Goal: Task Accomplishment & Management: Manage account settings

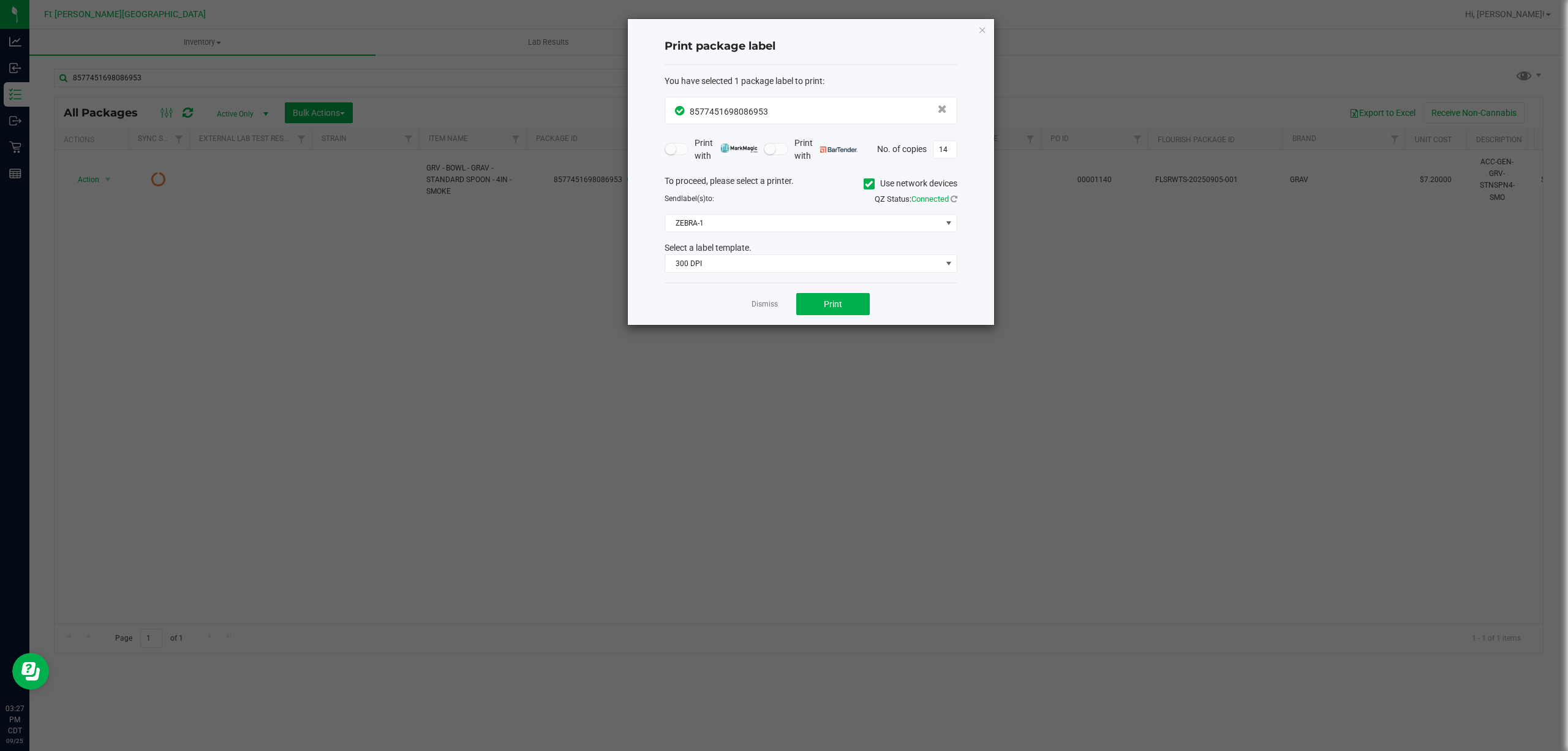
click at [762, 308] on link "Dismiss" at bounding box center [764, 304] width 26 height 10
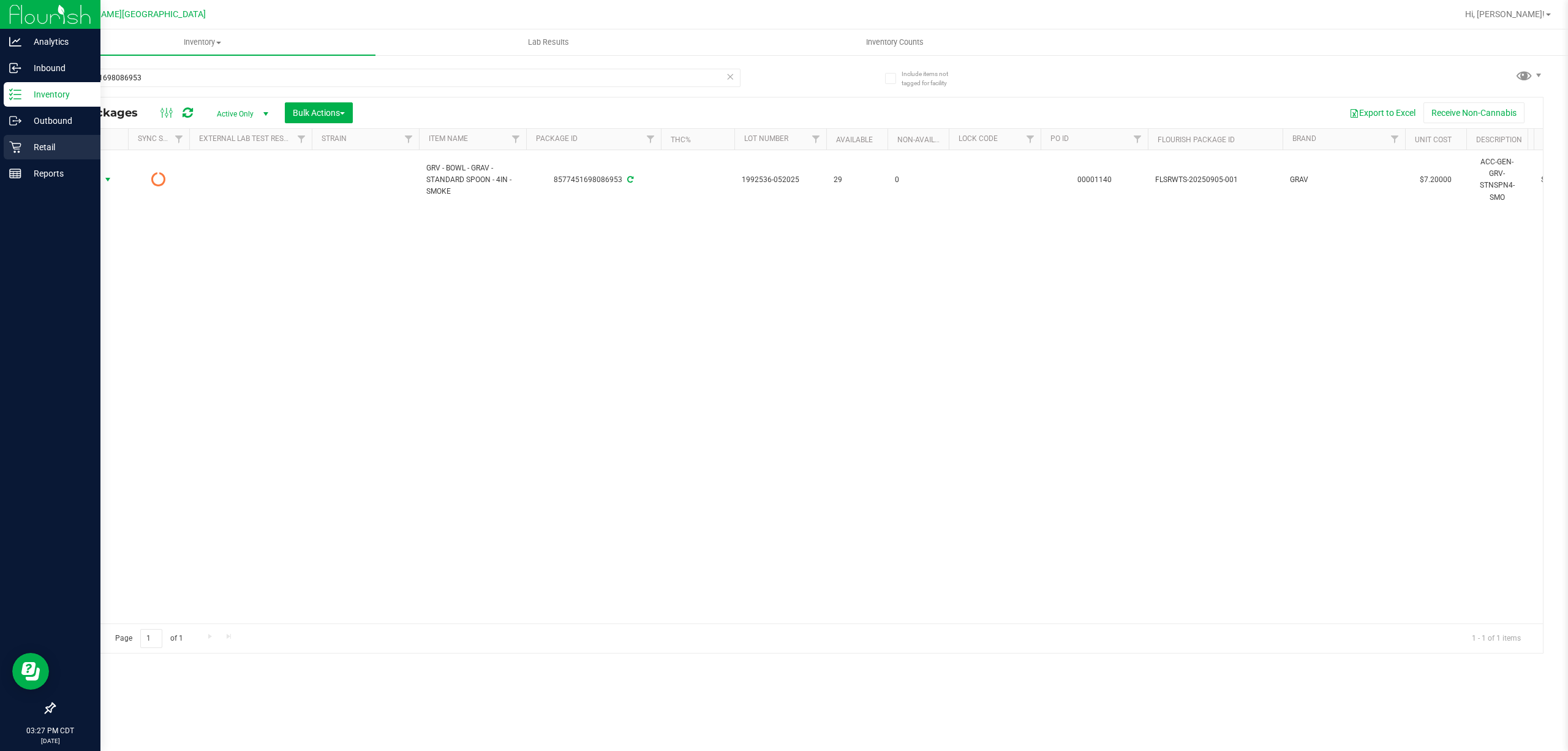
click at [15, 149] on icon at bounding box center [15, 147] width 12 height 12
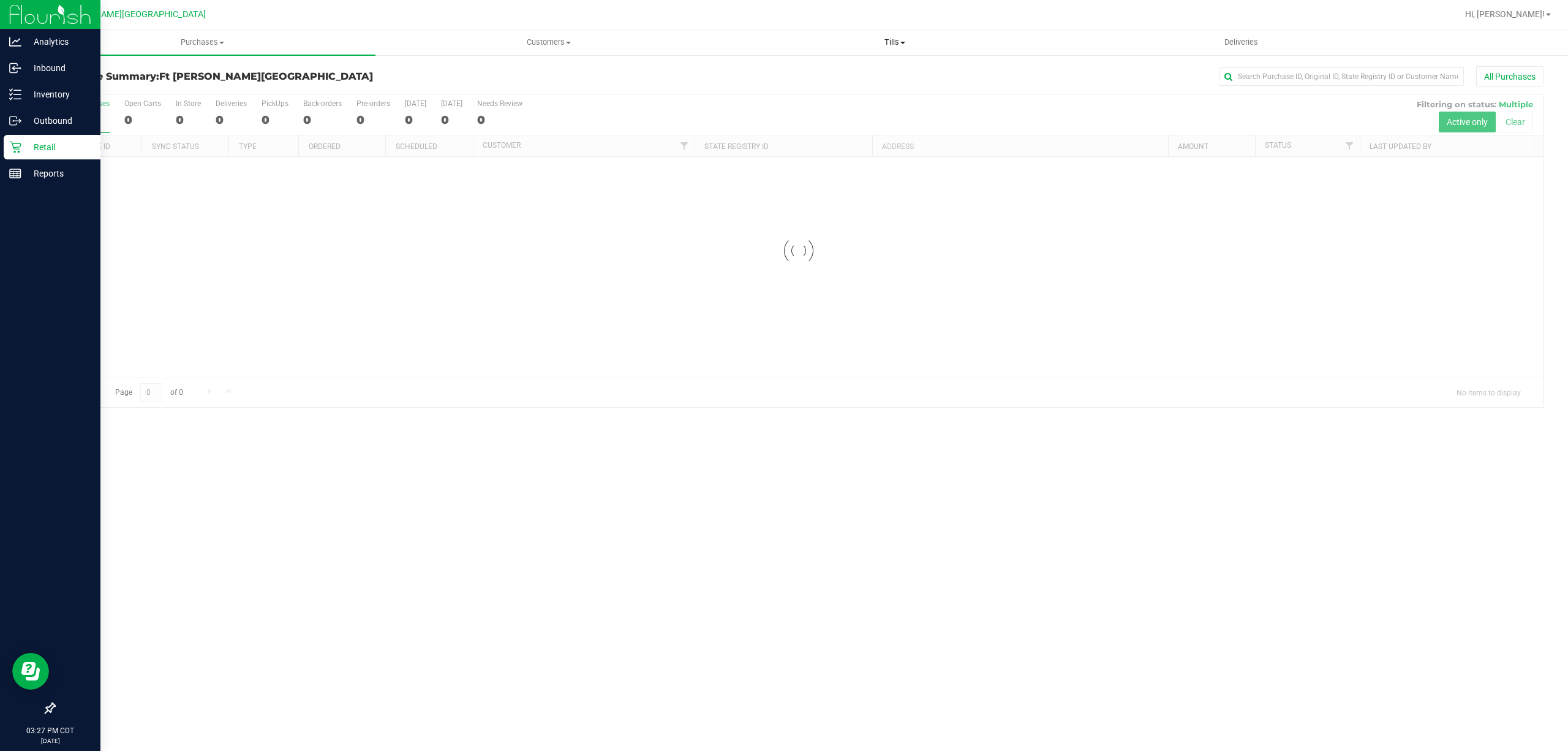
click at [884, 42] on span "Tills" at bounding box center [895, 42] width 345 height 11
click at [809, 67] on li "Manage tills" at bounding box center [895, 74] width 346 height 15
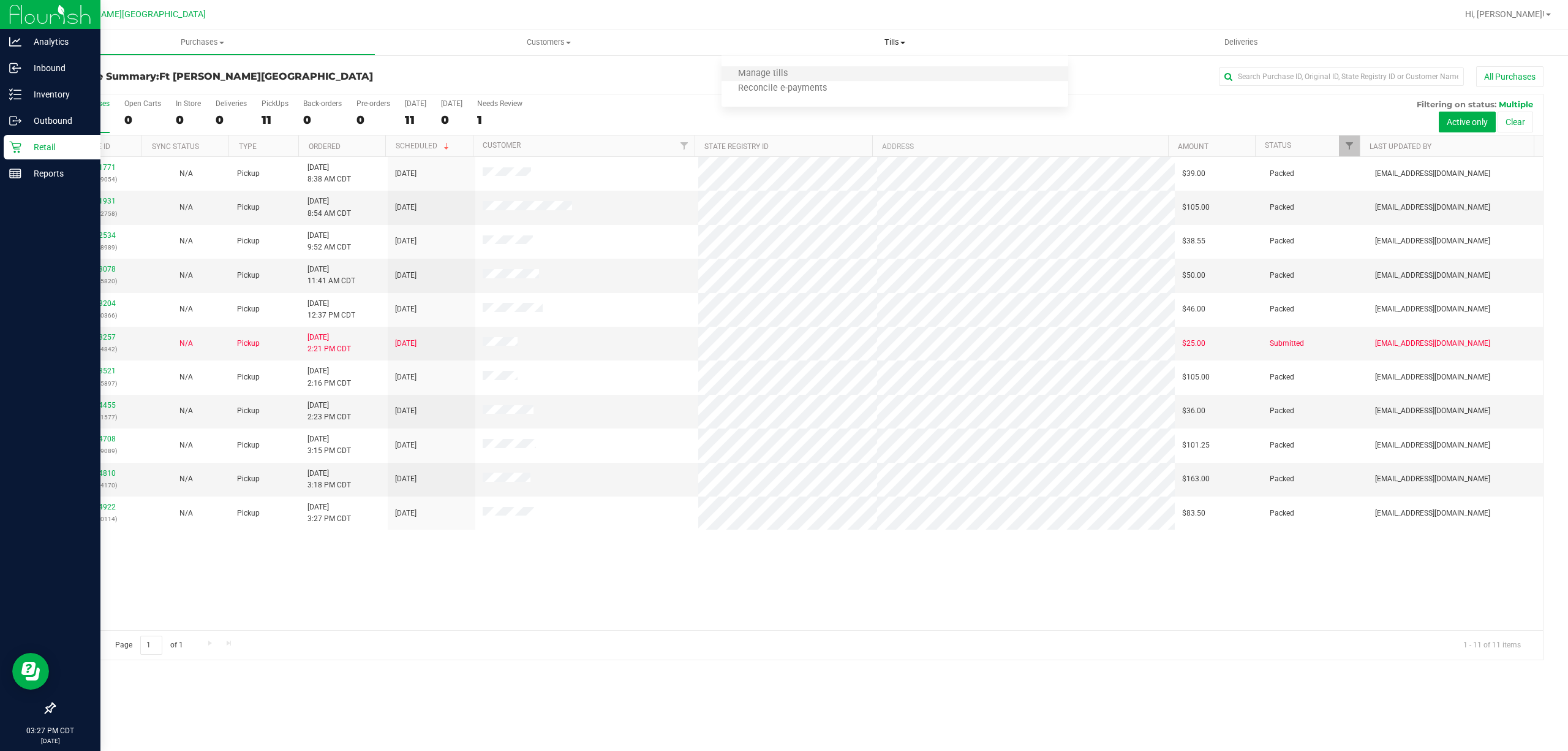
click at [803, 71] on li "Manage tills" at bounding box center [895, 74] width 346 height 15
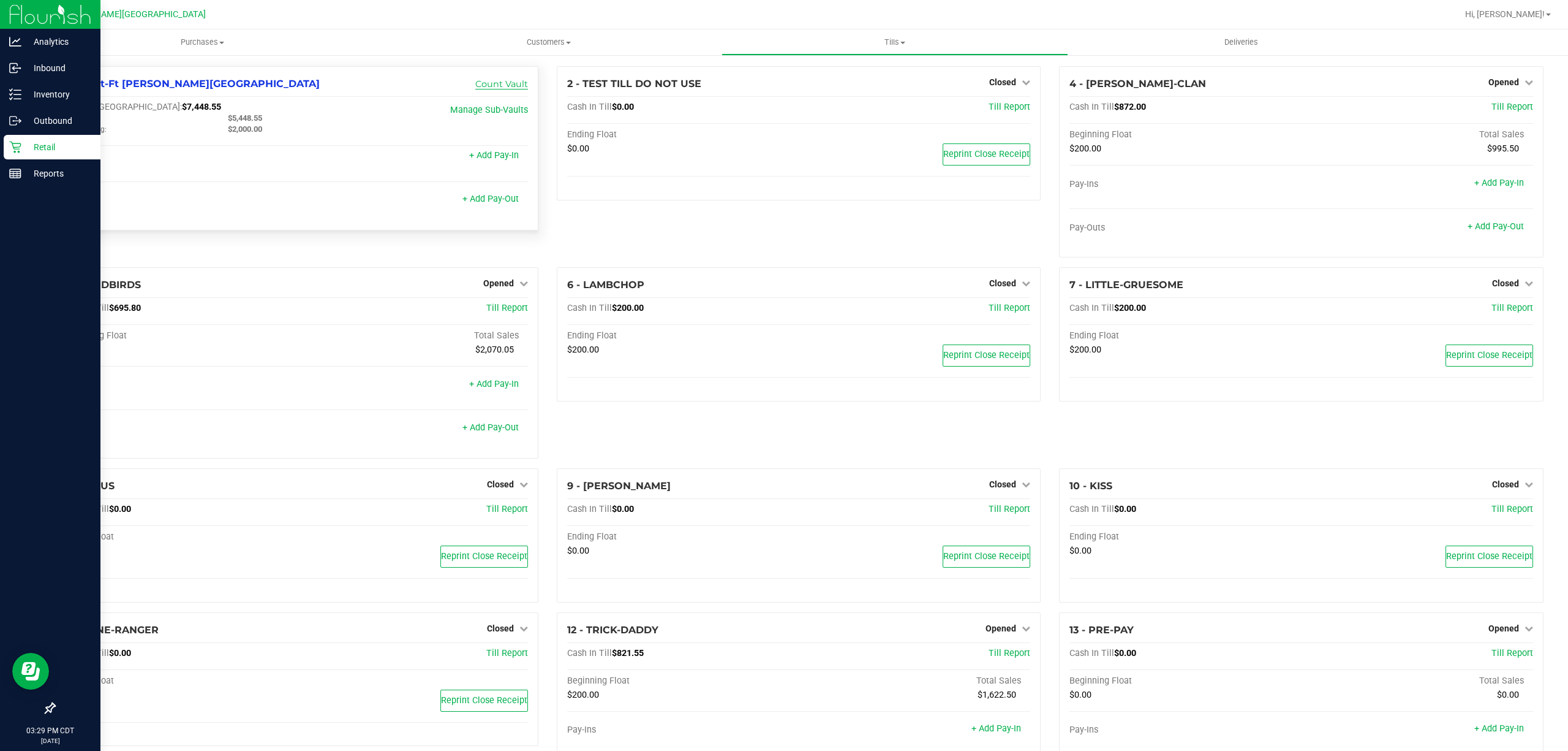
click at [507, 80] on link "Count Vault" at bounding box center [502, 84] width 53 height 11
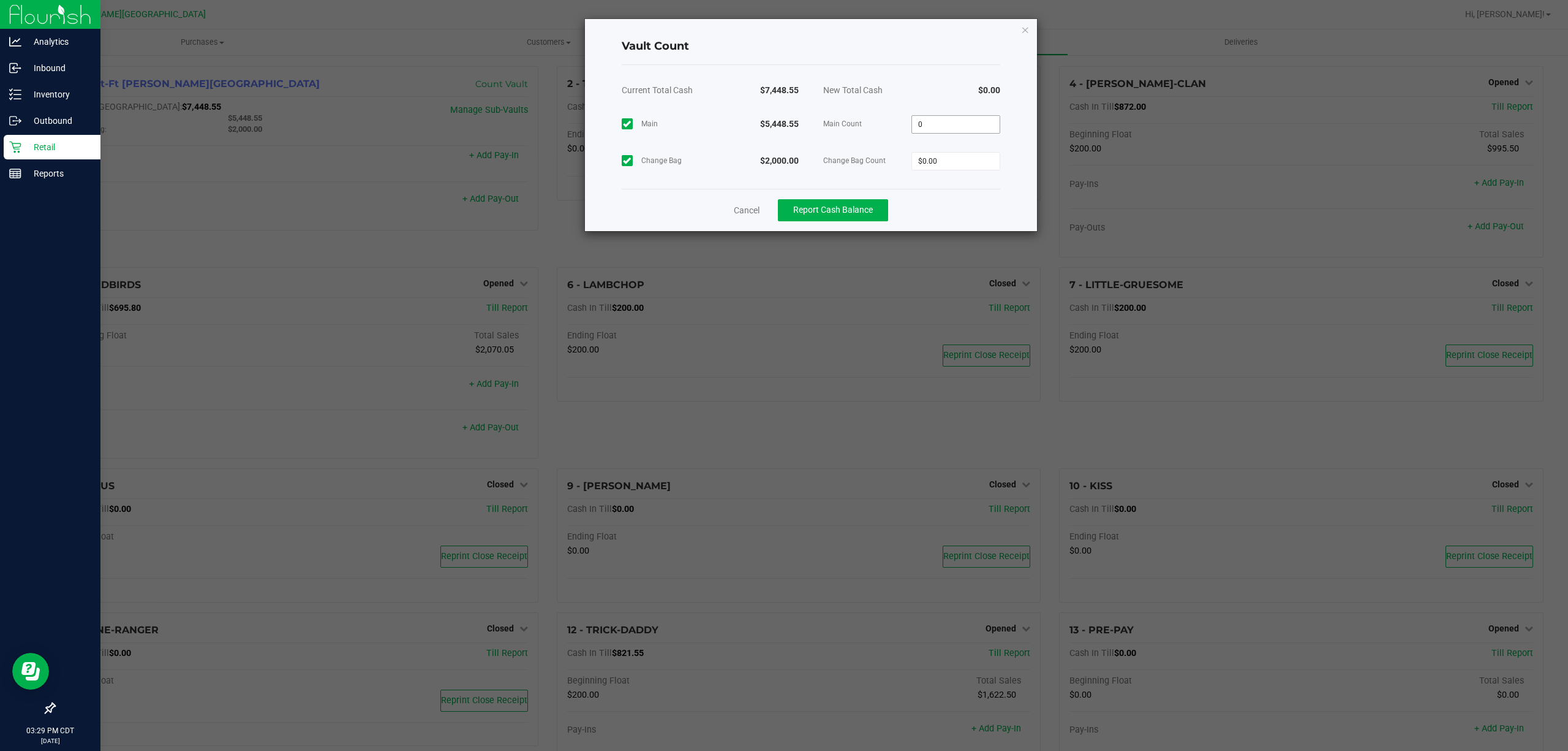
click at [965, 117] on input "0" at bounding box center [956, 124] width 88 height 17
type input "$5,448.55"
click at [958, 160] on input "0" at bounding box center [956, 161] width 88 height 17
type input "$2,000.00"
click at [951, 199] on div "Cancel Report Cash Balance" at bounding box center [811, 210] width 378 height 42
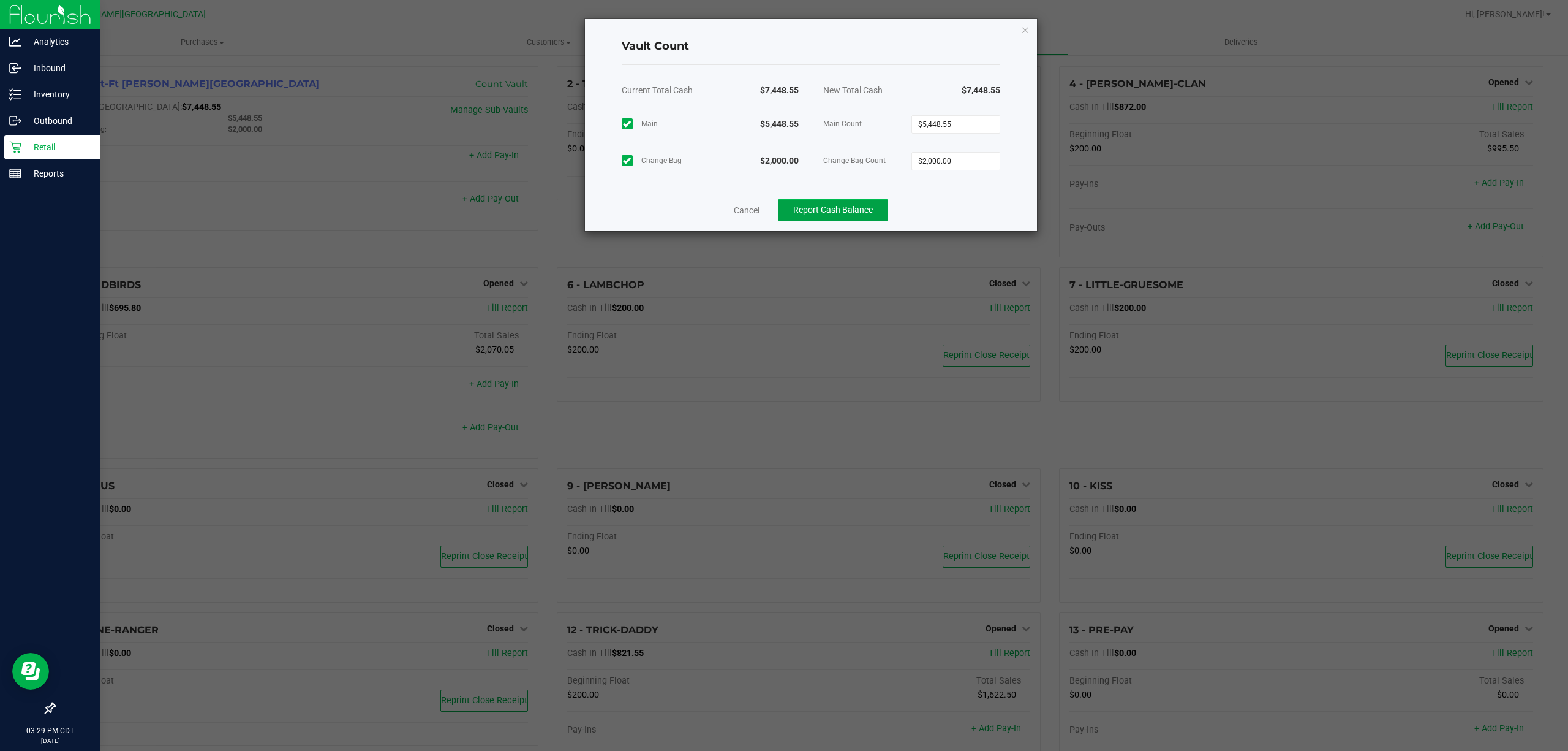
click at [817, 216] on button "Report Cash Balance" at bounding box center [833, 210] width 110 height 22
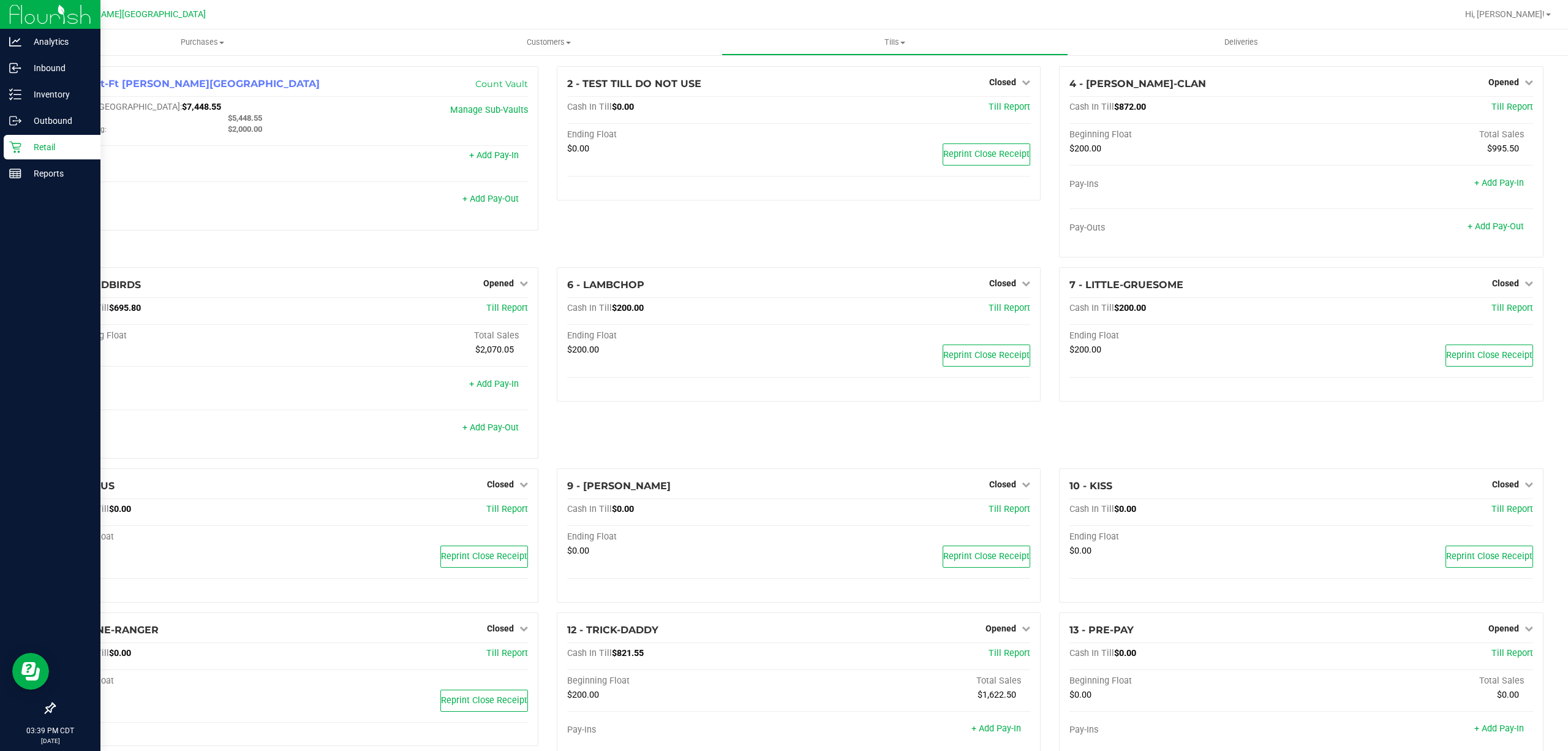
click at [26, 144] on p "Retail" at bounding box center [58, 147] width 74 height 15
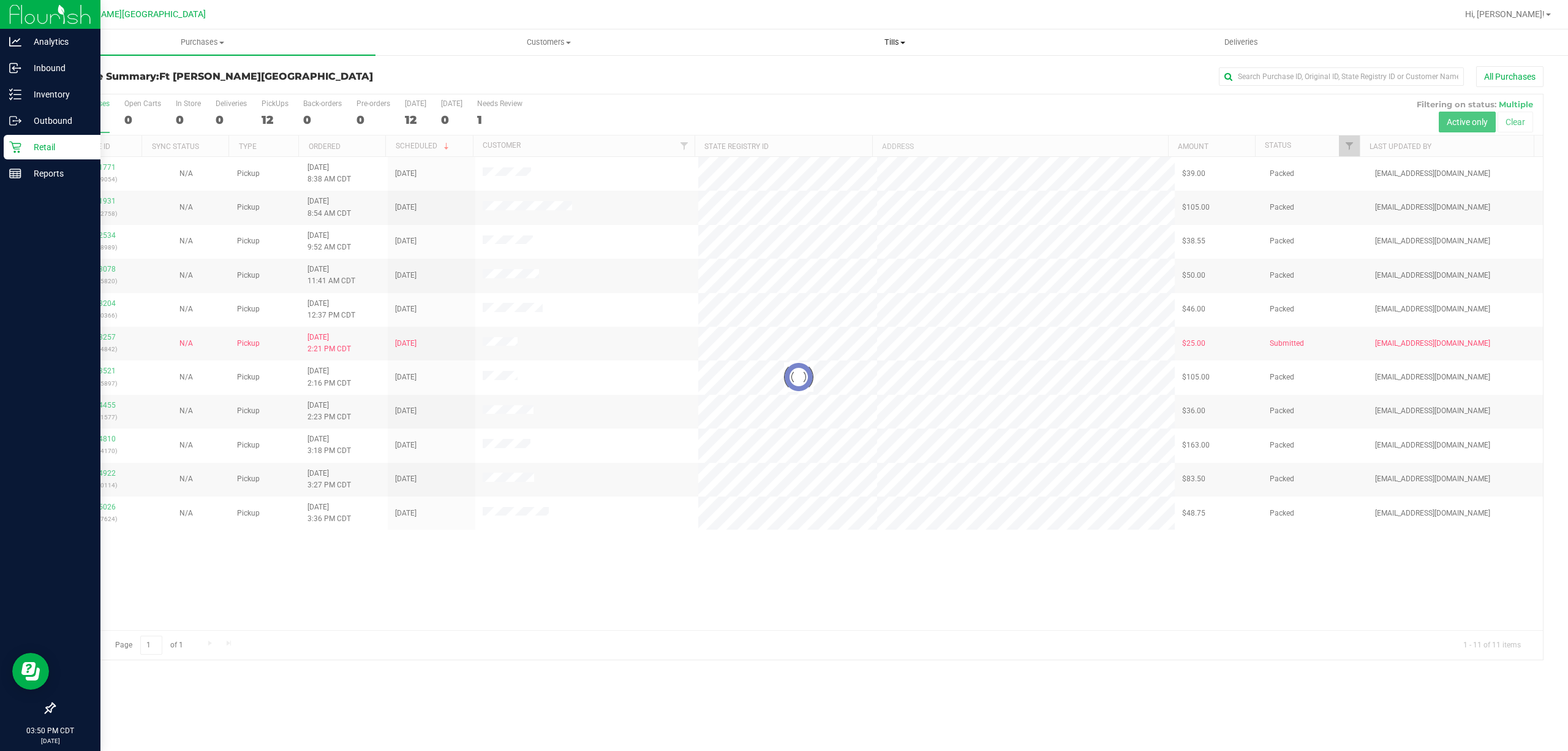
click at [875, 45] on span "Tills" at bounding box center [895, 42] width 345 height 11
click at [849, 69] on li "Manage tills" at bounding box center [895, 74] width 346 height 15
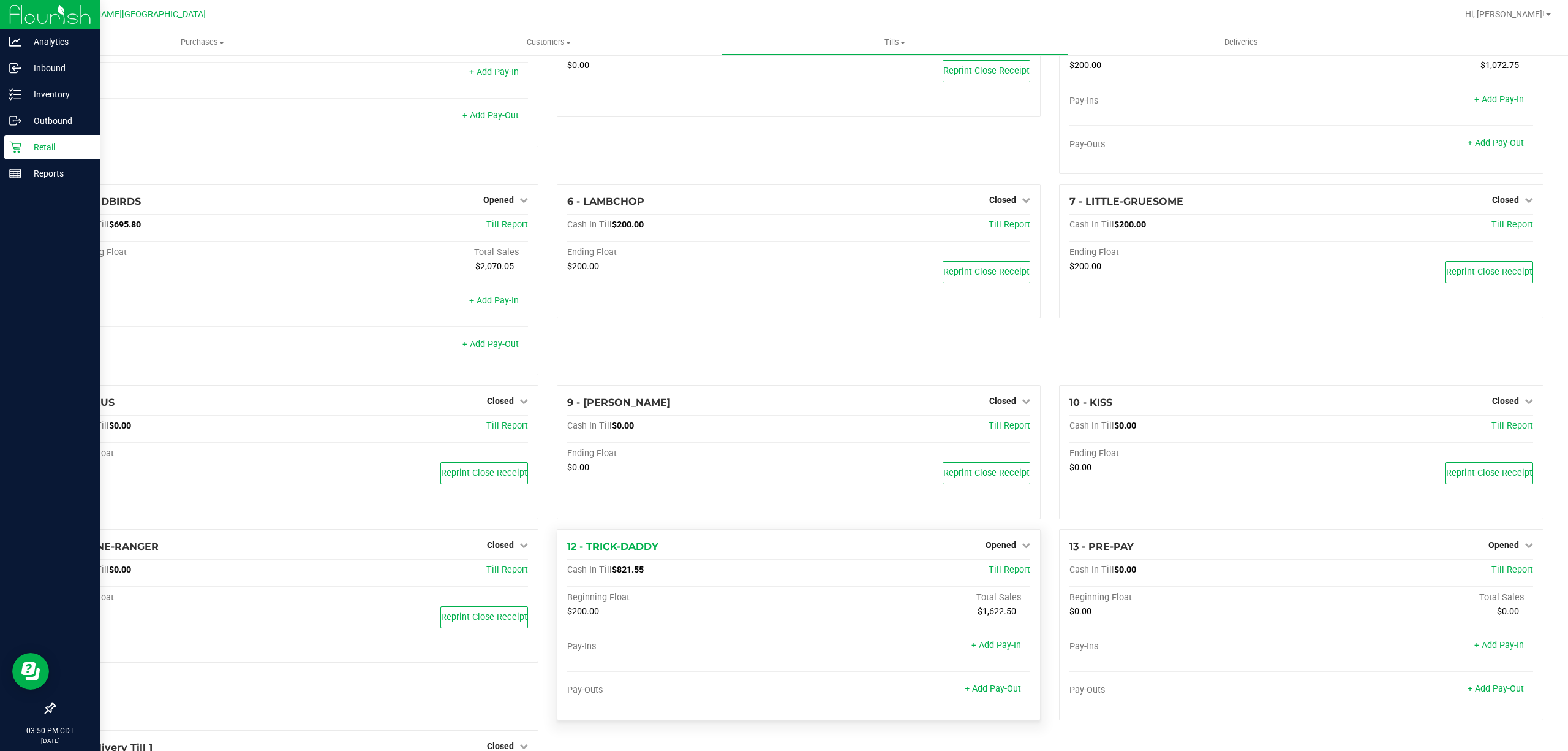
scroll to position [224, 0]
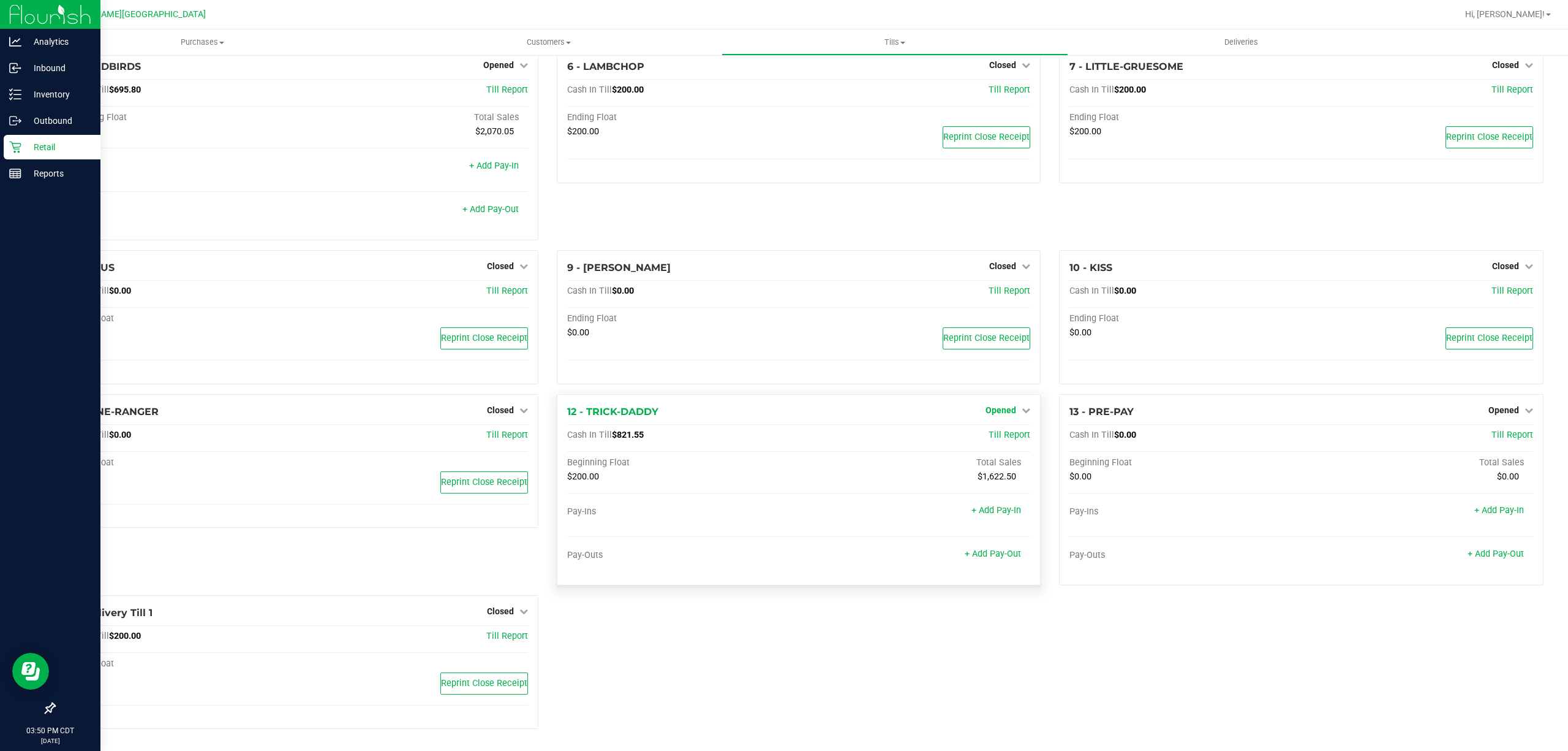
click at [999, 406] on span "Opened" at bounding box center [1000, 410] width 30 height 10
click at [1000, 431] on link "Close Till" at bounding box center [1002, 435] width 33 height 10
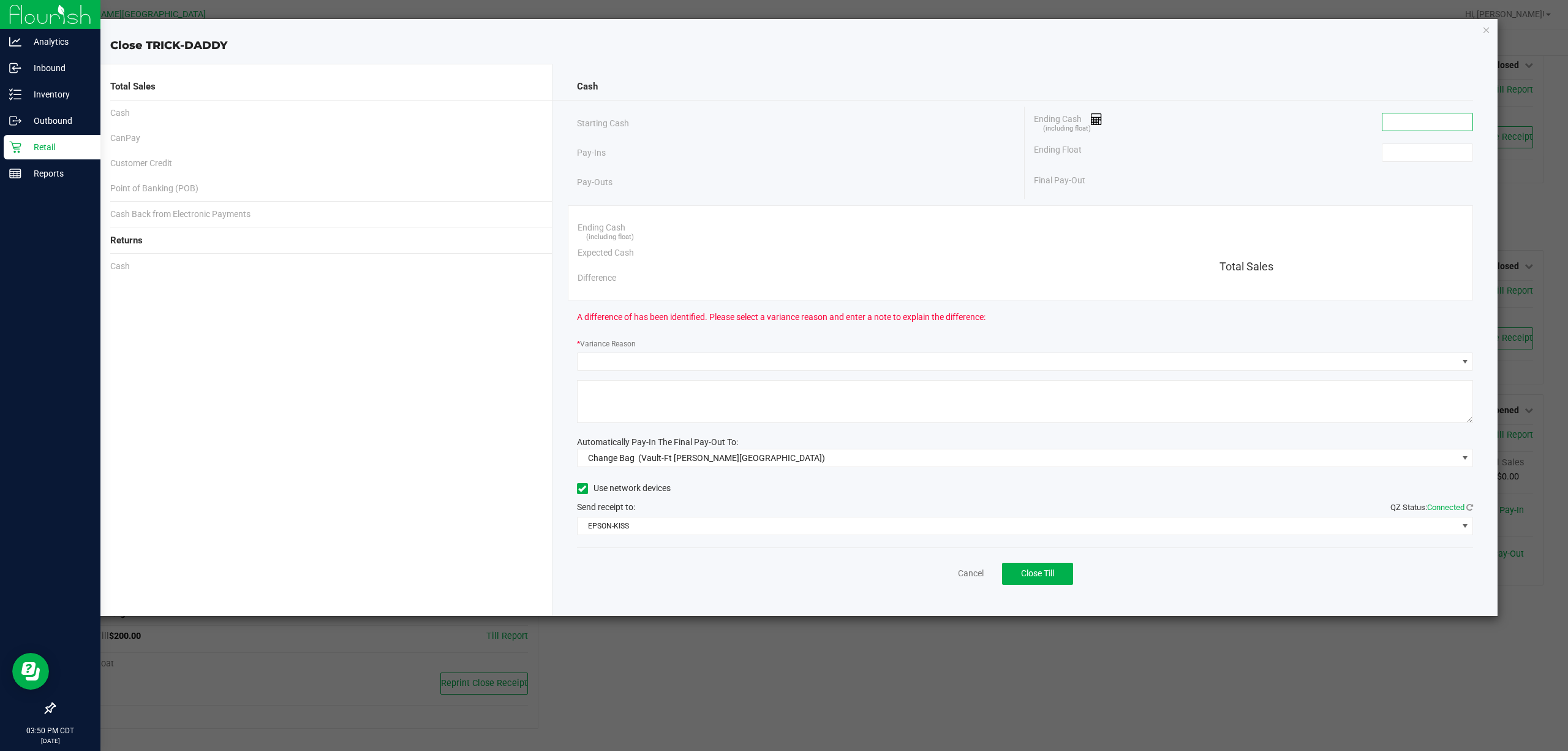
click at [1412, 116] on input at bounding box center [1427, 121] width 90 height 17
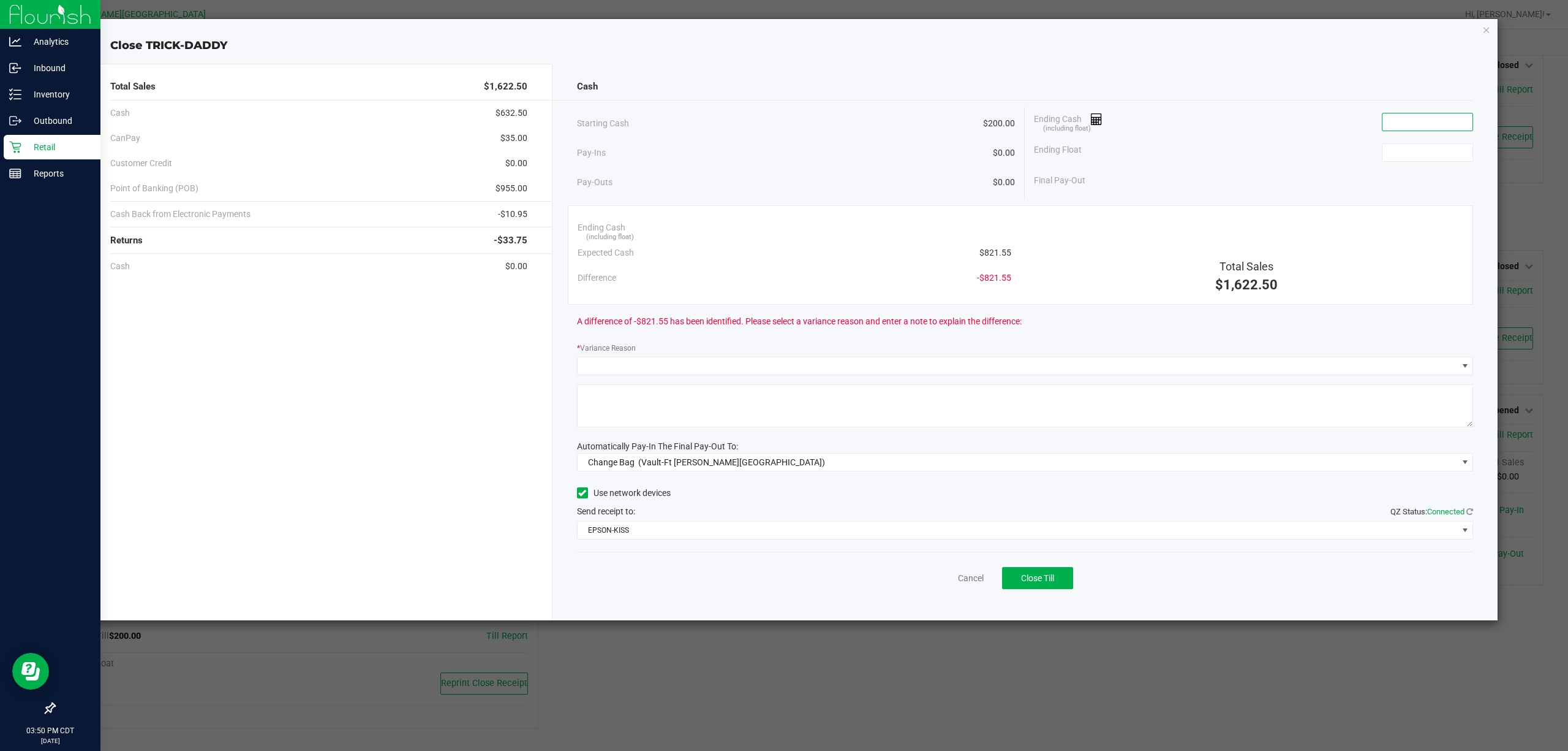
paste input "821.55"
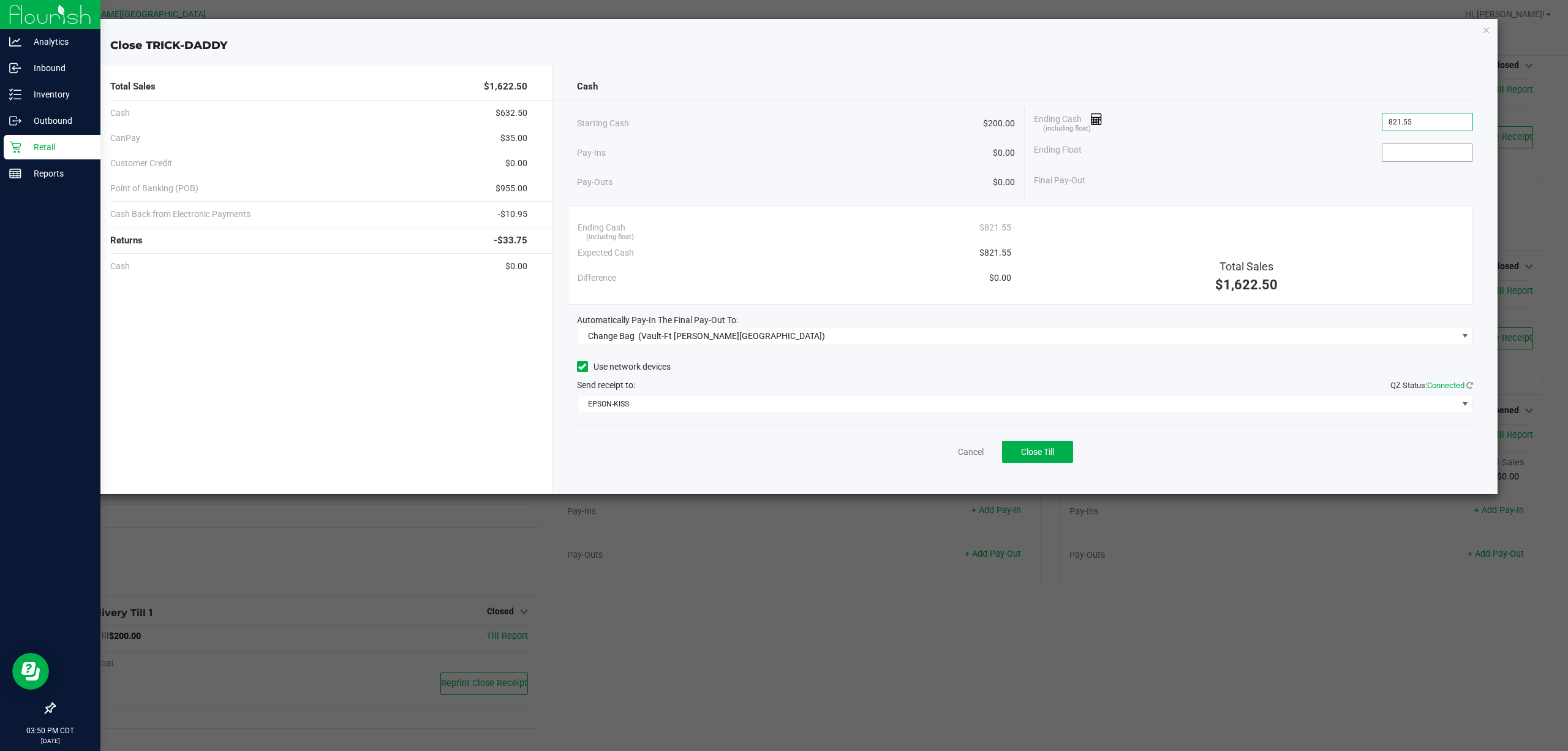
type input "$821.55"
click at [1424, 155] on input at bounding box center [1427, 152] width 90 height 17
type input "$200.00"
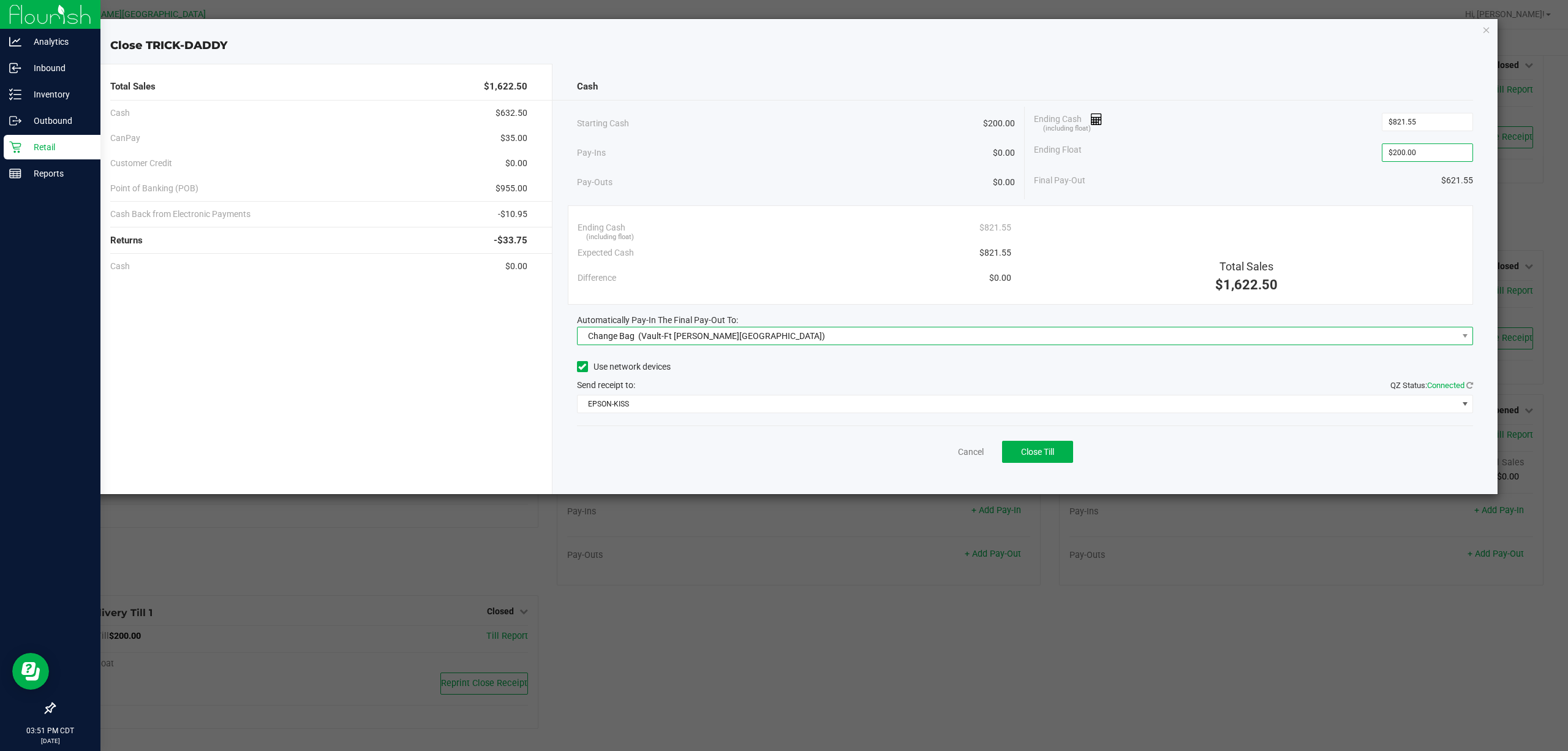
click at [980, 339] on span "Change Bag (Vault-Ft Walton Beach)" at bounding box center [1017, 335] width 880 height 17
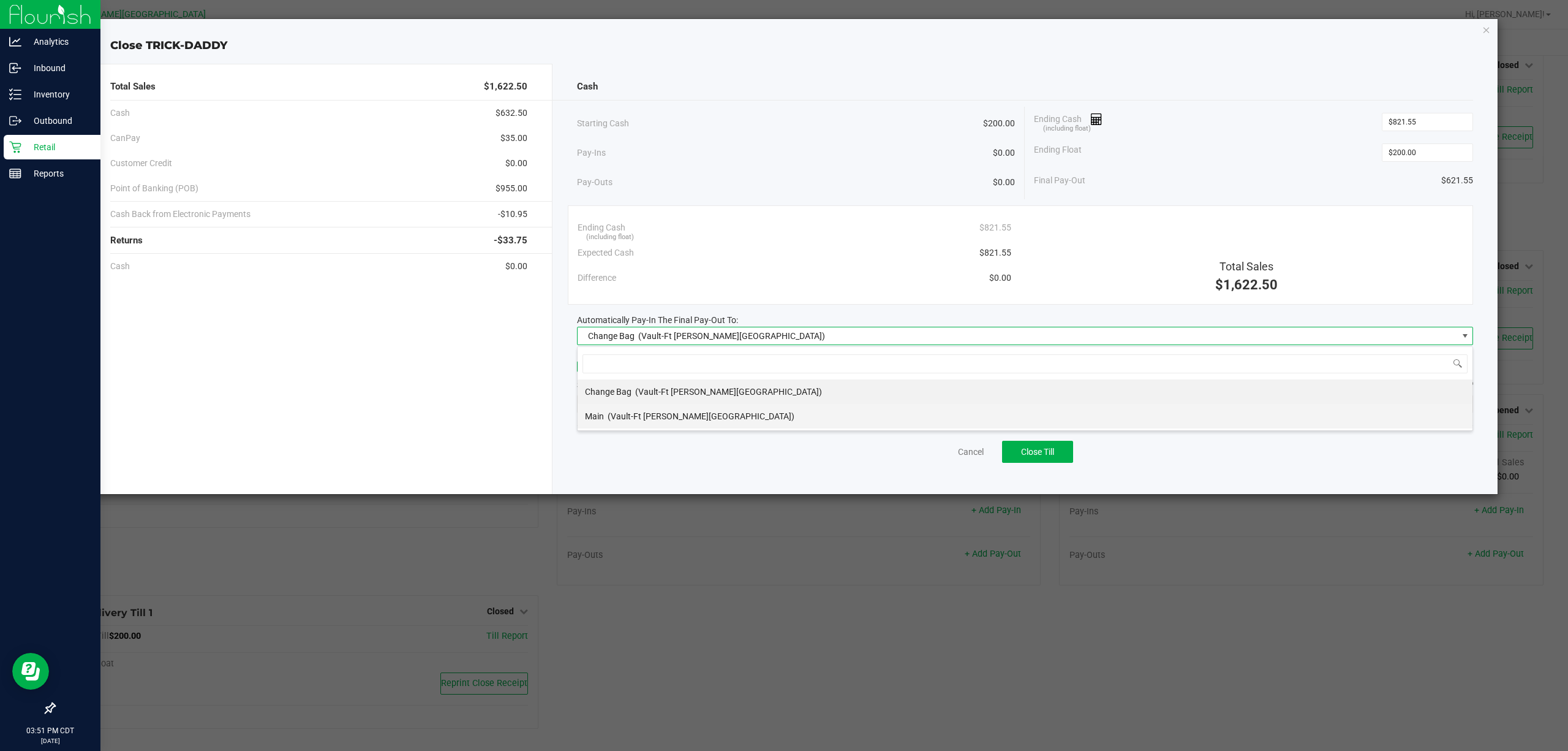
click at [913, 414] on li "Main (Vault-Ft Walton Beach)" at bounding box center [1025, 416] width 895 height 25
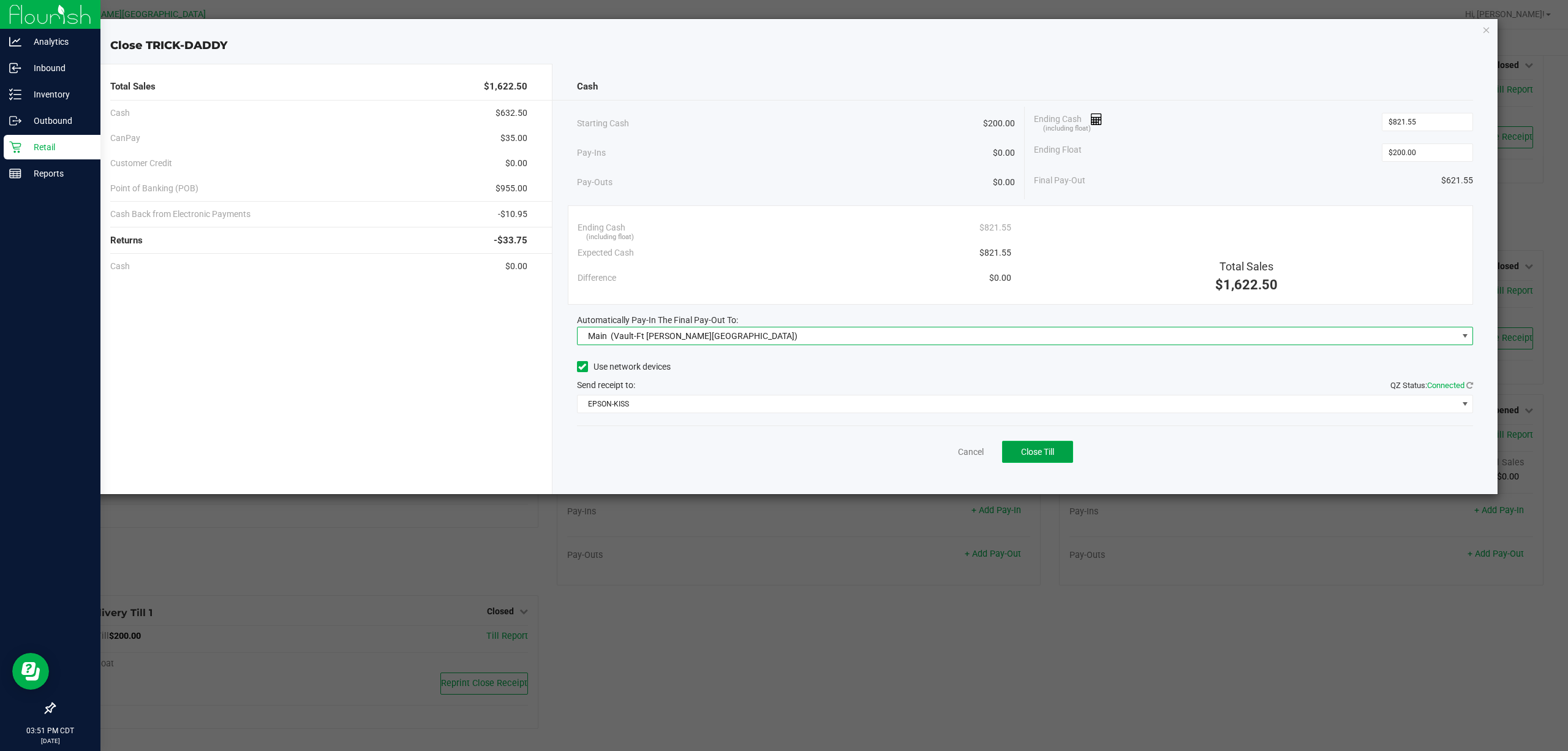
click at [1046, 462] on button "Close Till" at bounding box center [1037, 452] width 71 height 22
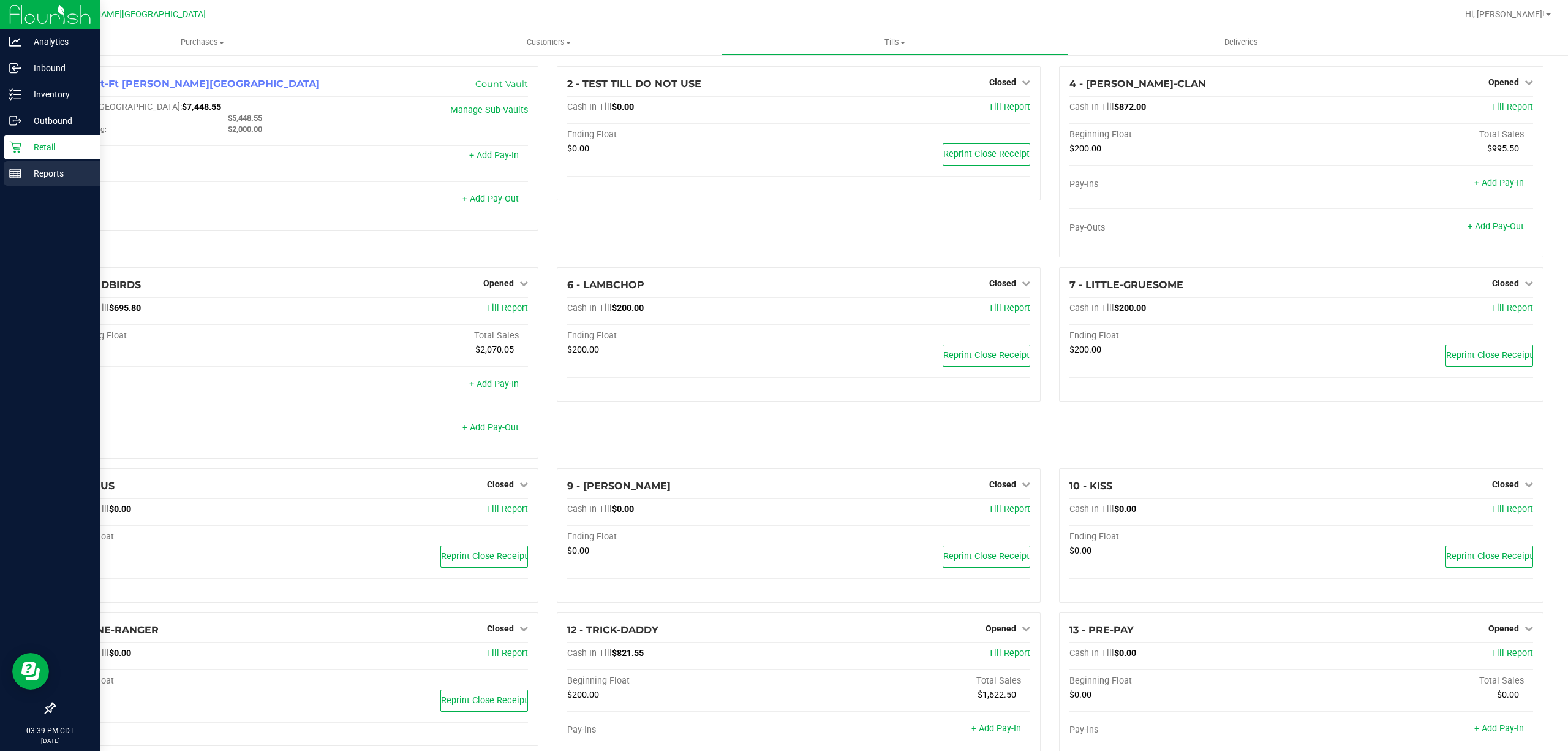
click at [17, 177] on line at bounding box center [17, 175] width 0 height 6
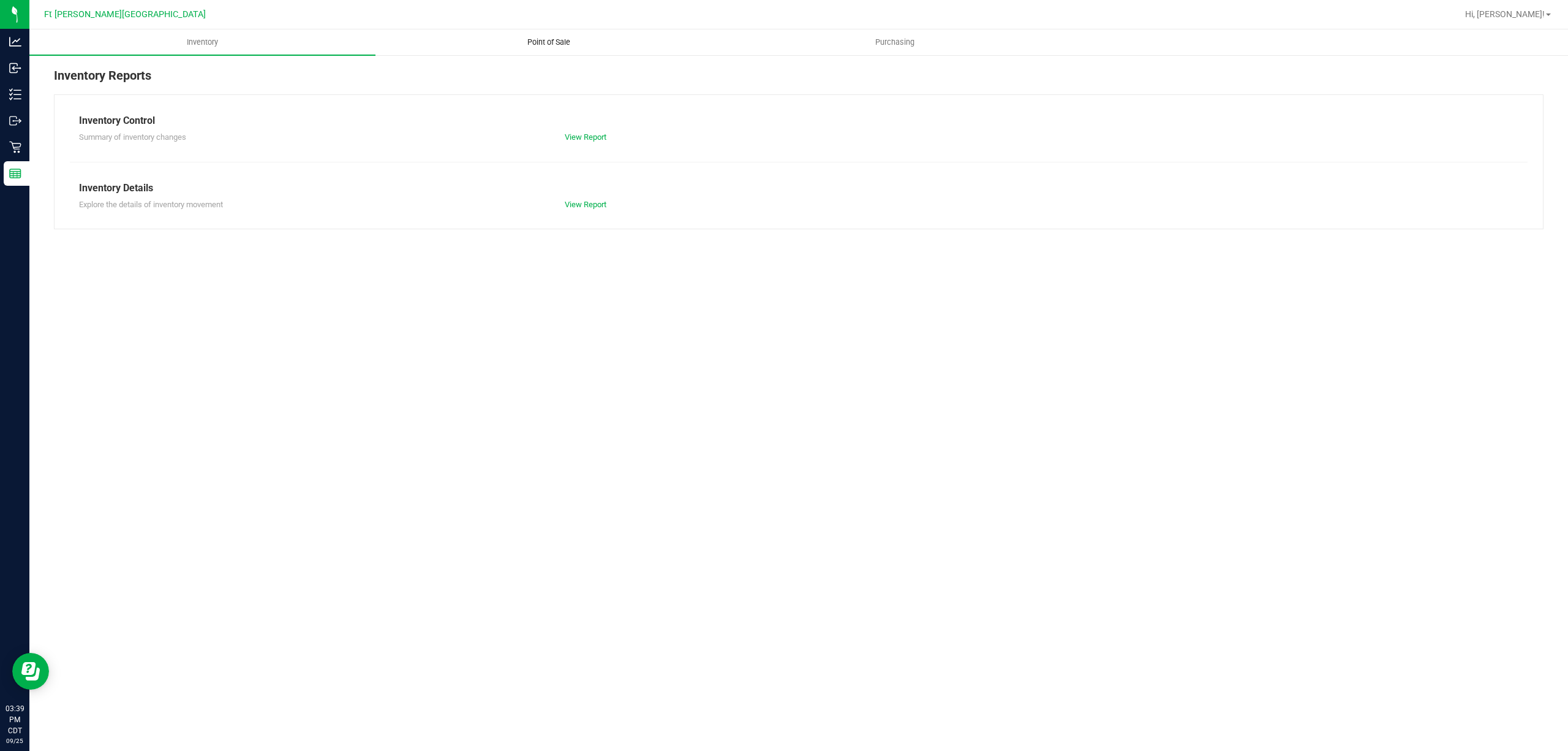
click at [519, 35] on uib-tab-heading "Point of Sale" at bounding box center [548, 42] width 345 height 25
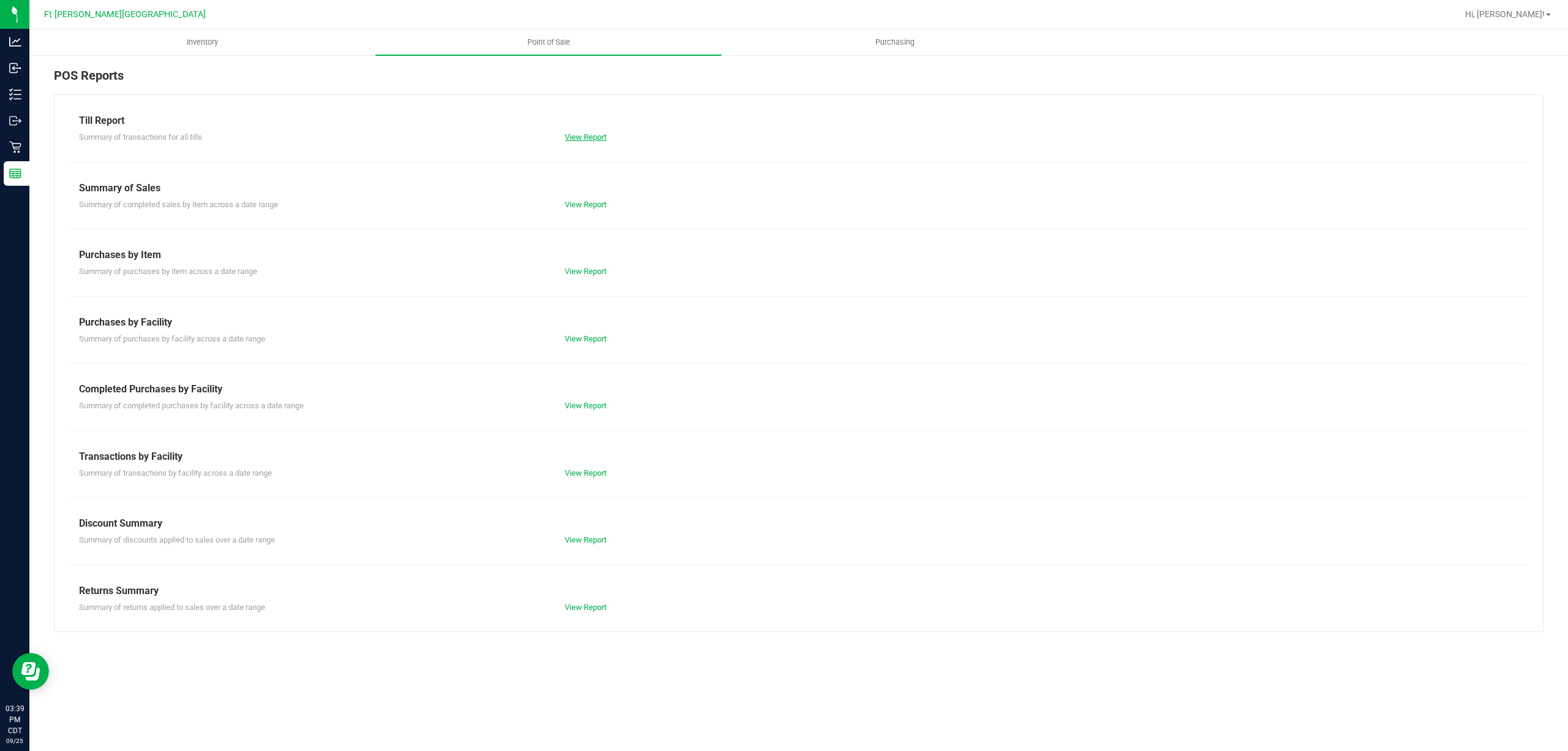
click at [580, 135] on link "View Report" at bounding box center [586, 137] width 42 height 9
